Goal: Task Accomplishment & Management: Complete application form

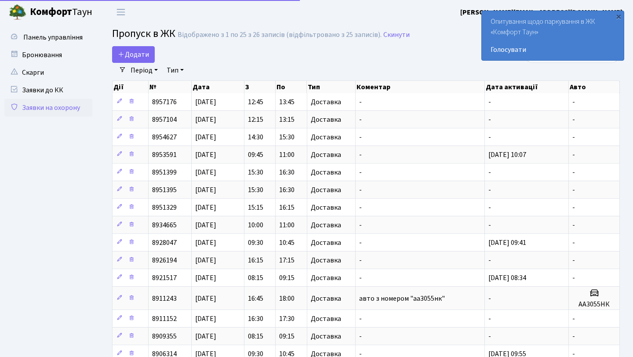
select select "25"
click at [133, 55] on span "Додати" at bounding box center [133, 55] width 31 height 10
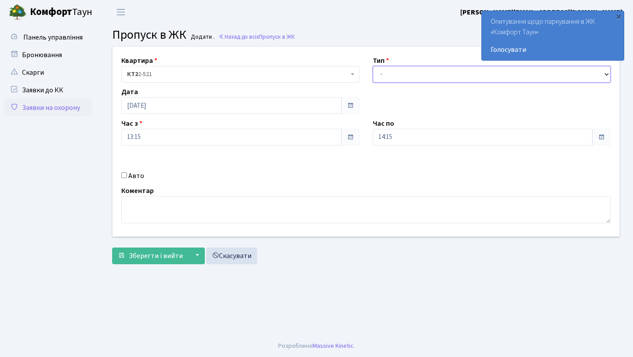
click at [391, 71] on select "- Доставка Таксі Гості Сервіс" at bounding box center [492, 74] width 238 height 17
select select "1"
click at [373, 66] on select "- Доставка Таксі Гості Сервіс" at bounding box center [492, 74] width 238 height 17
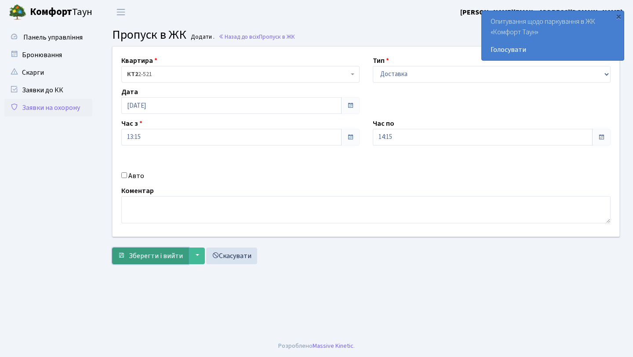
click at [154, 257] on span "Зберегти і вийти" at bounding box center [156, 256] width 54 height 10
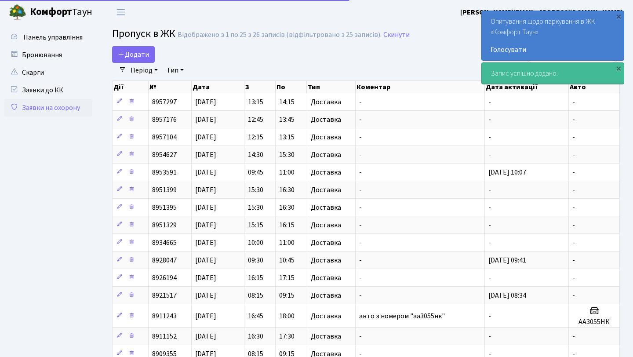
select select "25"
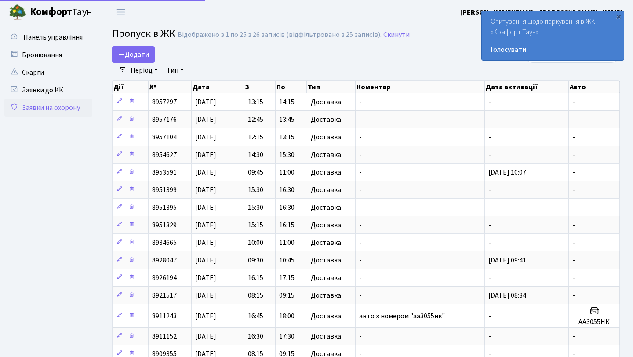
select select "25"
click at [134, 54] on span "Додати" at bounding box center [133, 55] width 31 height 10
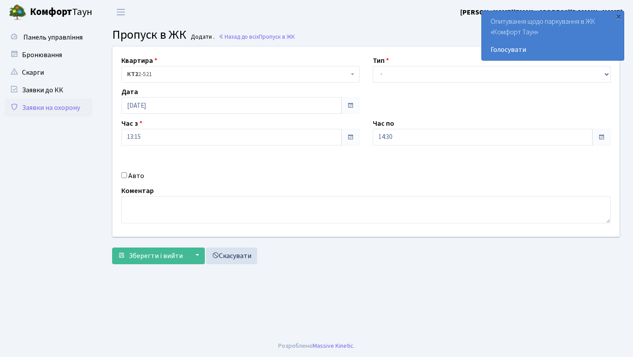
click at [440, 65] on div "Тип - Доставка Таксі Гості Сервіс" at bounding box center [492, 68] width 252 height 27
click at [429, 72] on select "- Доставка Таксі Гості Сервіс" at bounding box center [492, 74] width 238 height 17
select select "1"
click at [373, 66] on select "- Доставка Таксі Гості Сервіс" at bounding box center [492, 74] width 238 height 17
click at [146, 255] on span "Зберегти і вийти" at bounding box center [156, 256] width 54 height 10
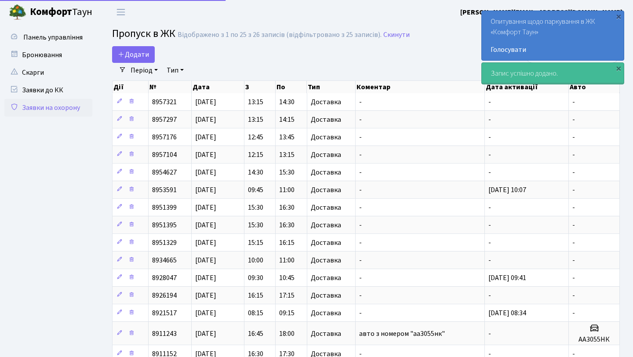
select select "25"
